Goal: Task Accomplishment & Management: Manage account settings

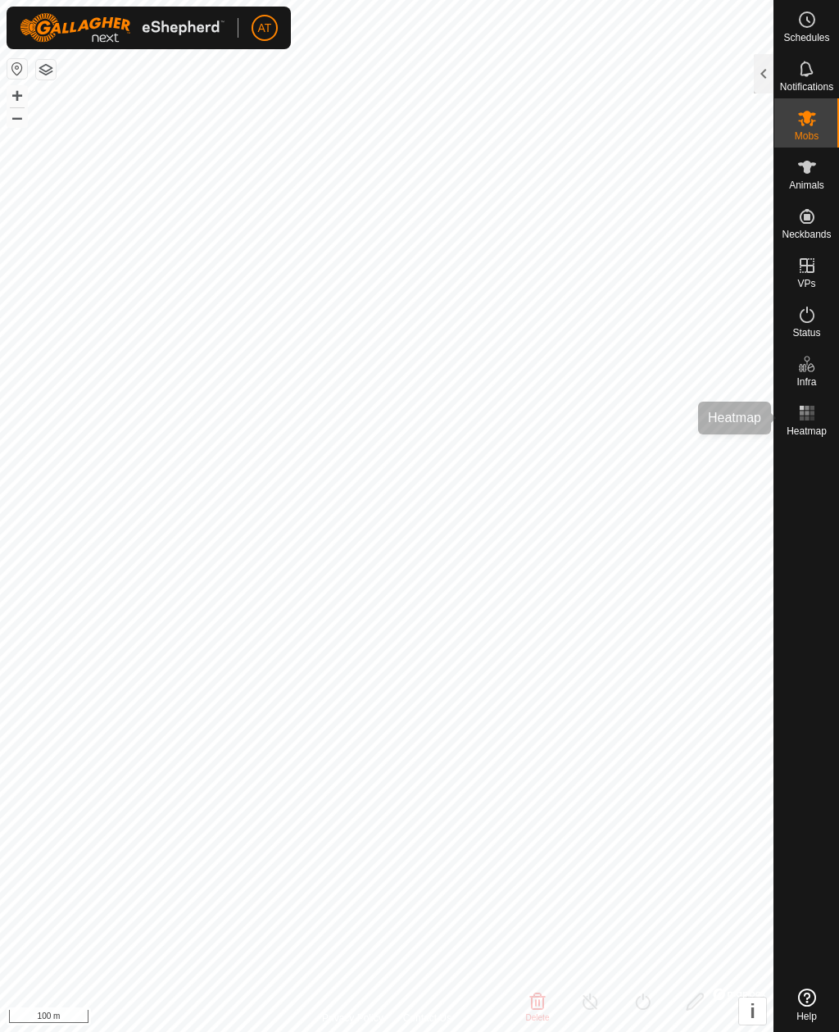
click at [810, 412] on rect at bounding box center [812, 413] width 4 height 4
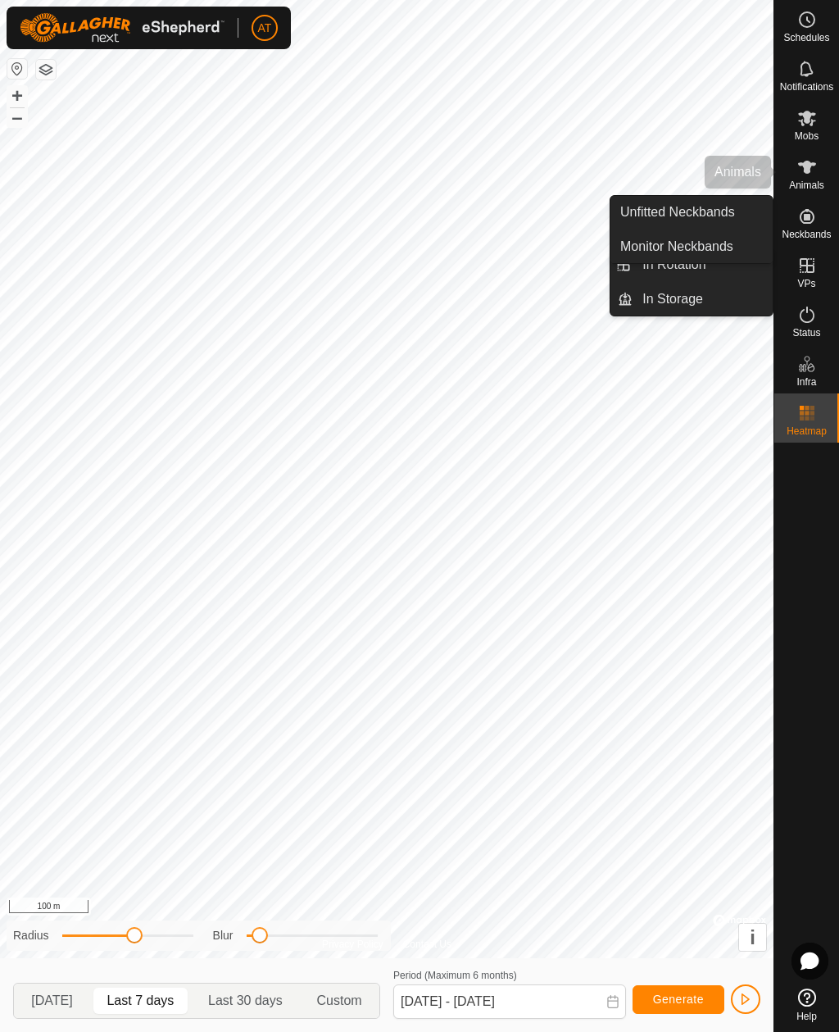
click at [813, 172] on icon at bounding box center [807, 167] width 20 height 20
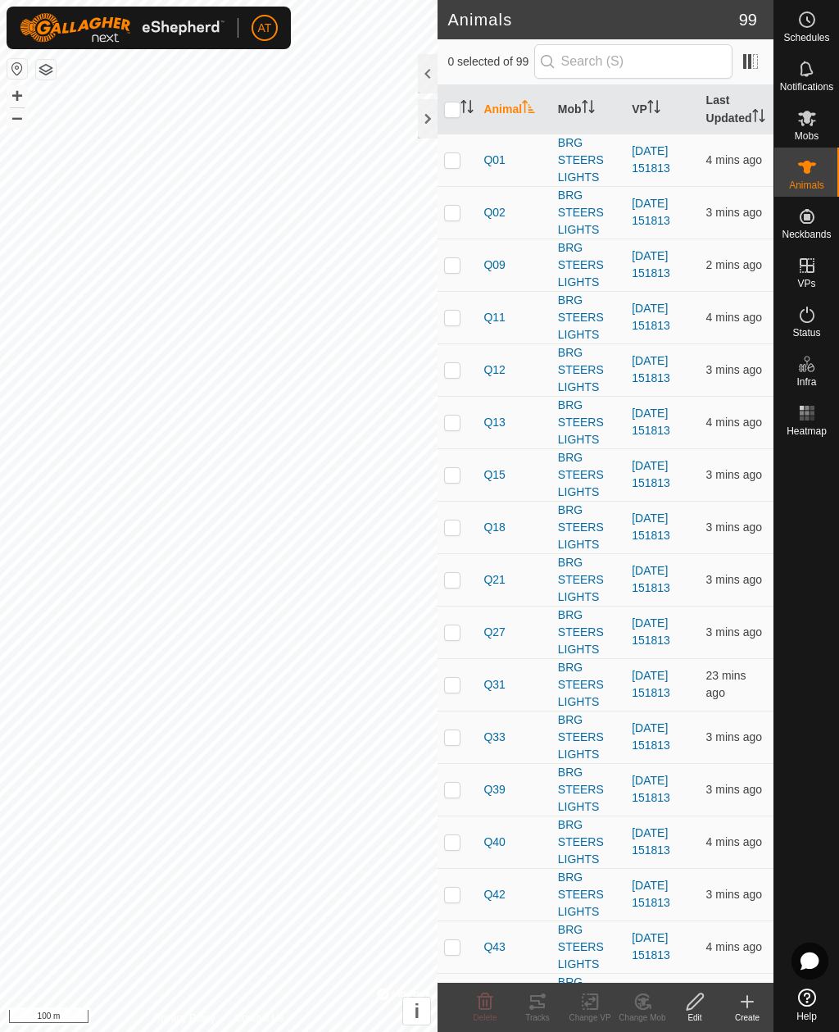
click at [425, 119] on div at bounding box center [428, 118] width 20 height 39
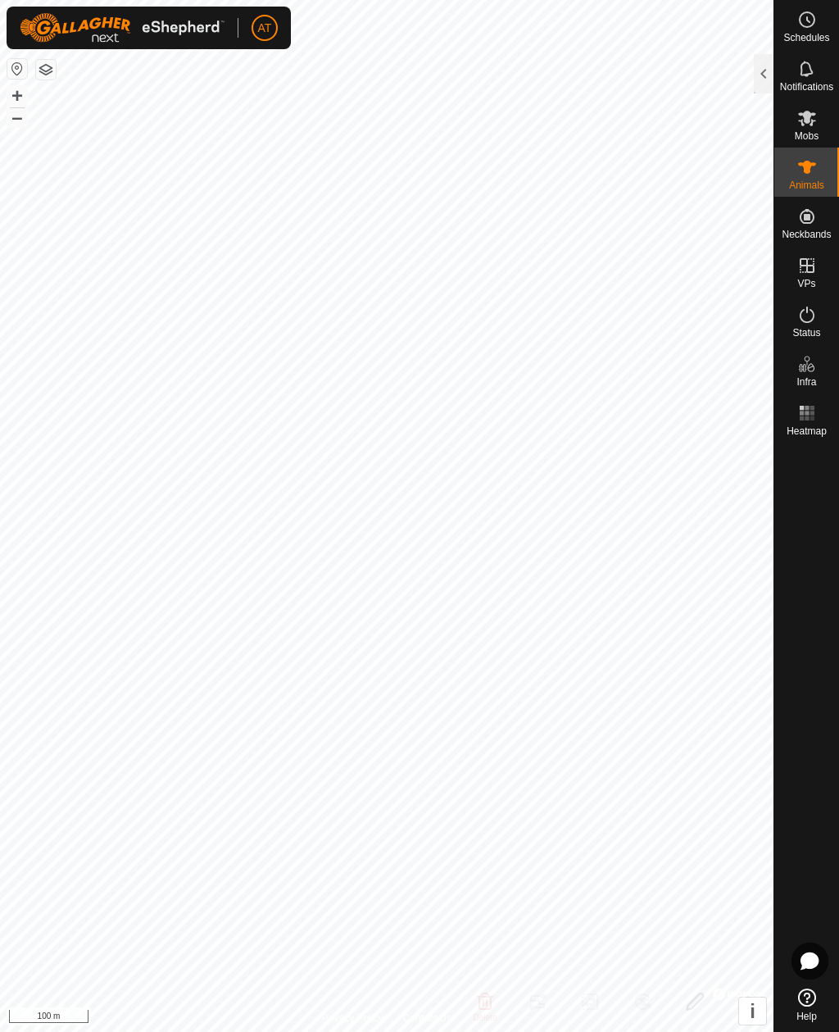
click at [766, 73] on div at bounding box center [764, 73] width 20 height 39
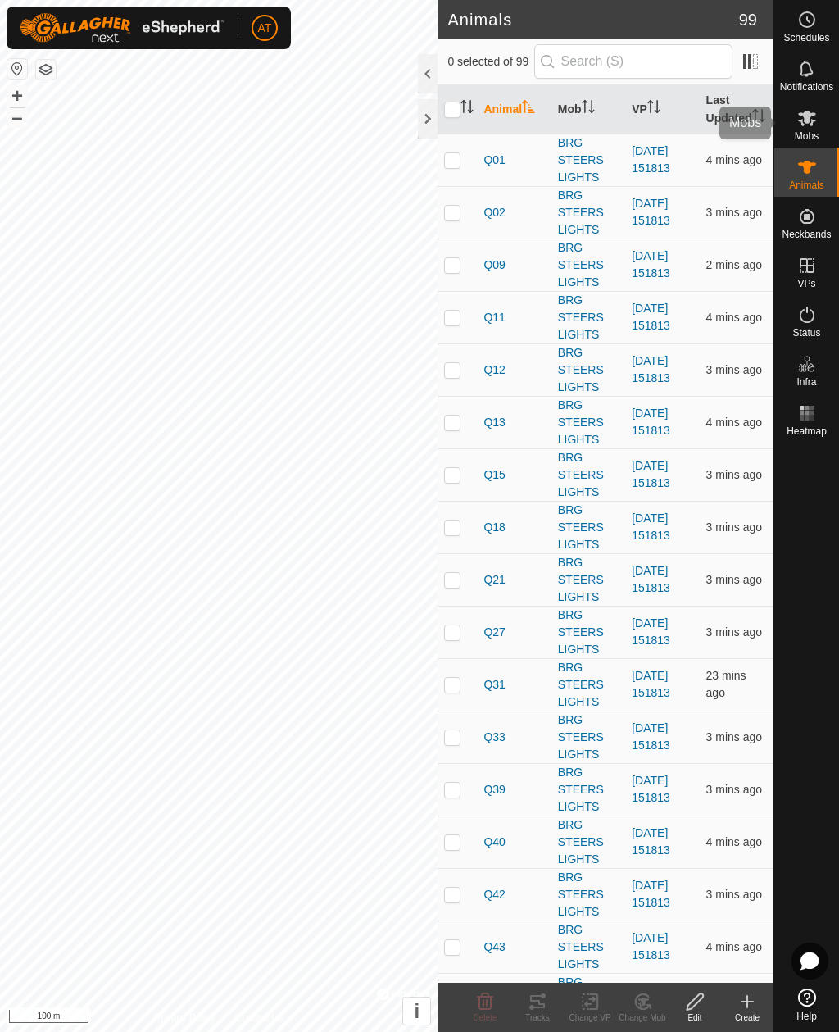
click at [804, 125] on icon at bounding box center [807, 118] width 20 height 20
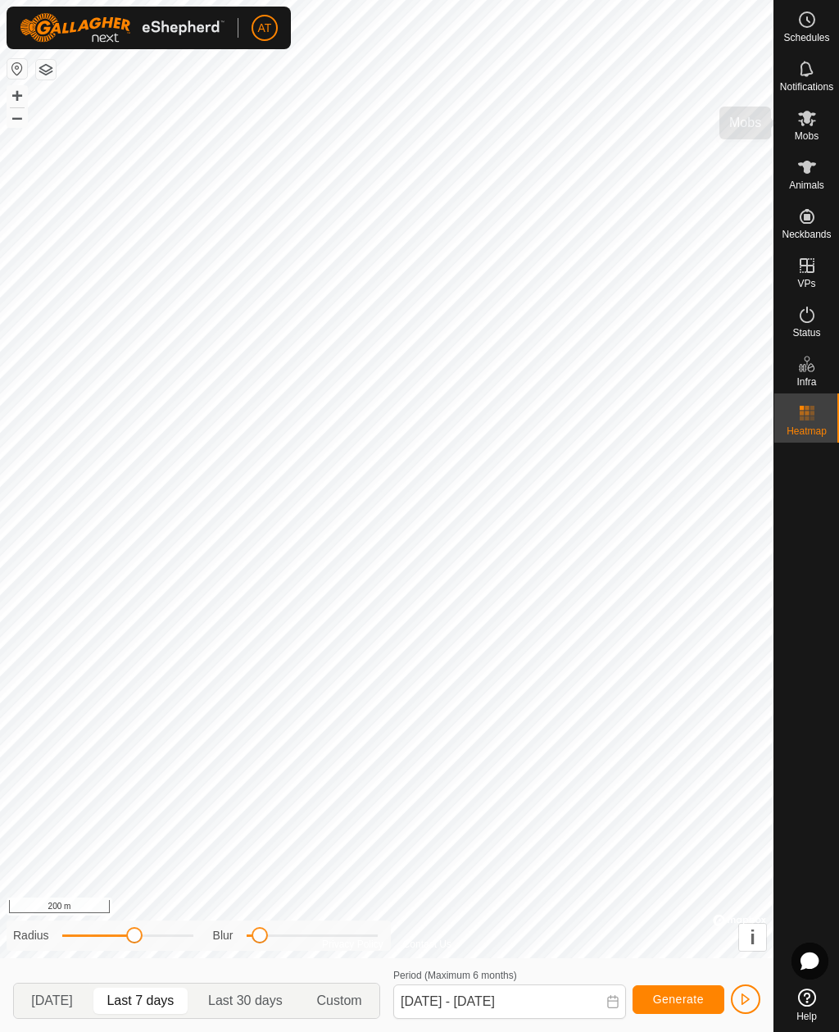
click at [816, 122] on icon at bounding box center [807, 118] width 20 height 20
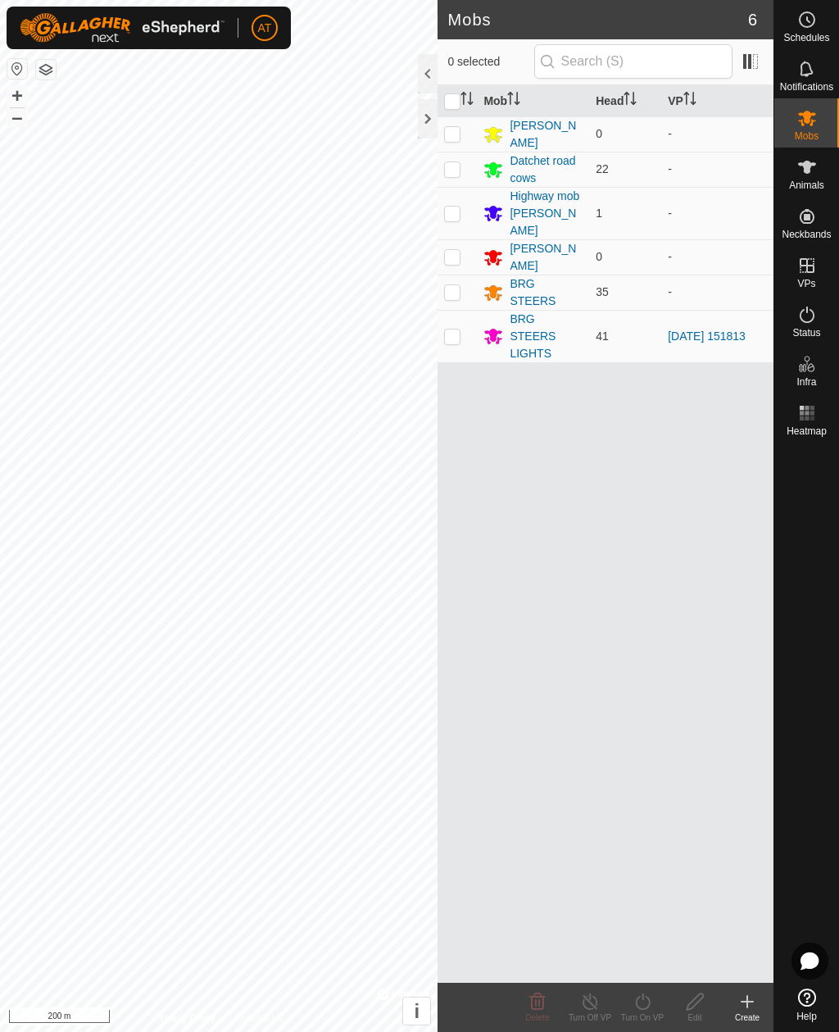
click at [459, 329] on p-checkbox at bounding box center [452, 335] width 16 height 13
checkbox input "true"
click at [429, 127] on div at bounding box center [428, 118] width 20 height 39
